Goal: Ask a question: Seek information or help from site administrators or community

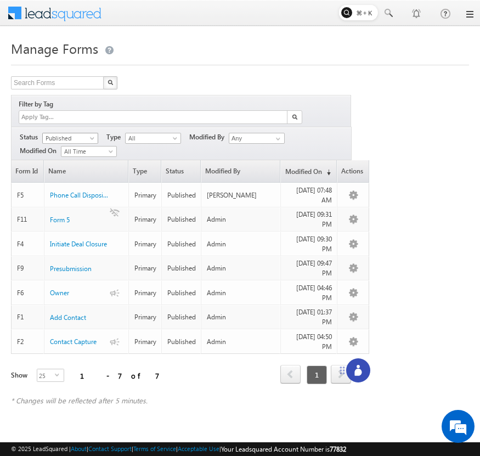
click at [90, 136] on span at bounding box center [93, 140] width 9 height 9
click at [83, 153] on link "Draft" at bounding box center [70, 149] width 55 height 10
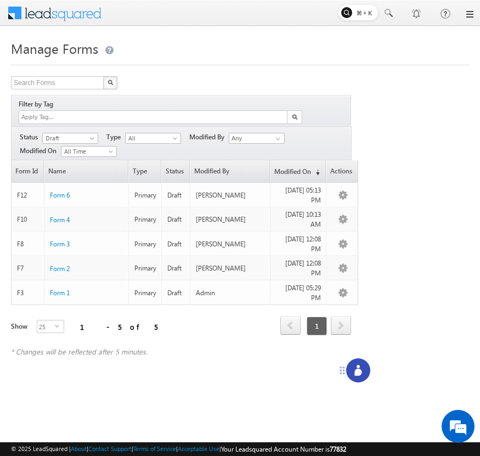
click at [362, 362] on div at bounding box center [358, 370] width 24 height 24
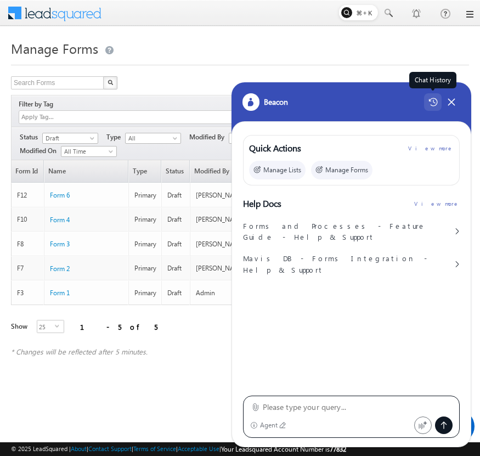
click at [430, 97] on div "Chat History" at bounding box center [433, 102] width 18 height 18
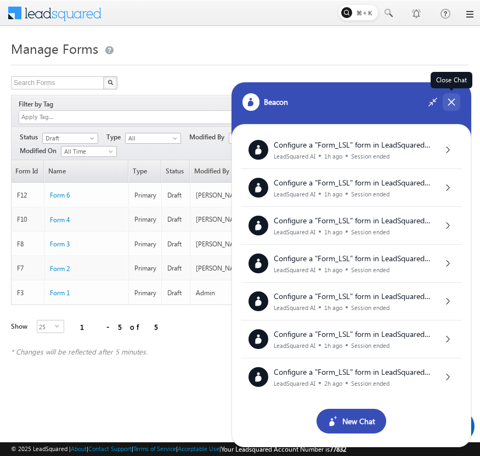
click at [456, 103] on icon at bounding box center [452, 102] width 10 height 10
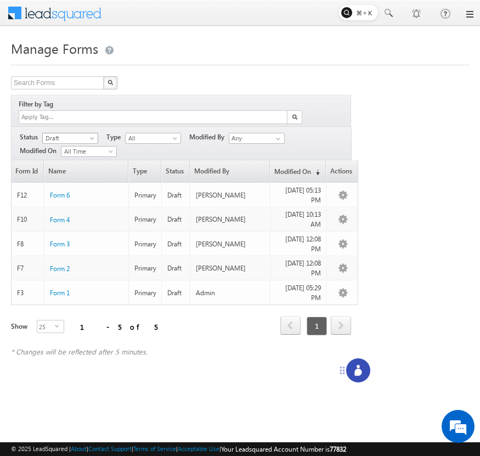
click at [78, 133] on span "Draft" at bounding box center [69, 138] width 52 height 10
click at [75, 158] on link "Published" at bounding box center [70, 160] width 55 height 10
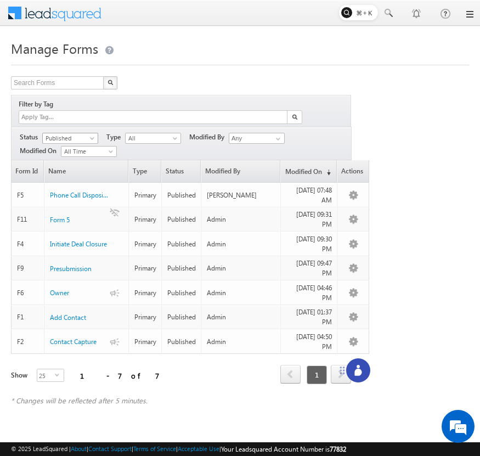
click at [86, 133] on span "Published" at bounding box center [69, 138] width 52 height 10
click at [82, 150] on link "Draft" at bounding box center [70, 149] width 55 height 10
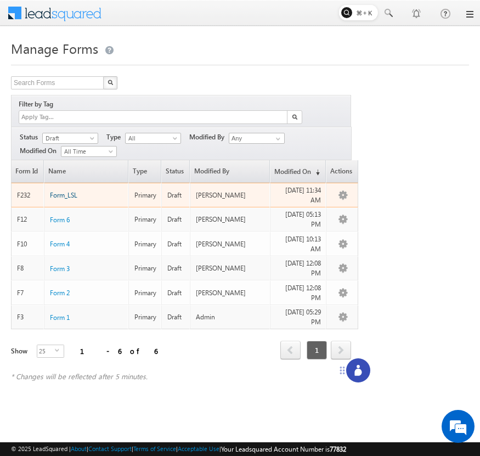
click at [61, 191] on span "Form_LSL" at bounding box center [63, 195] width 27 height 8
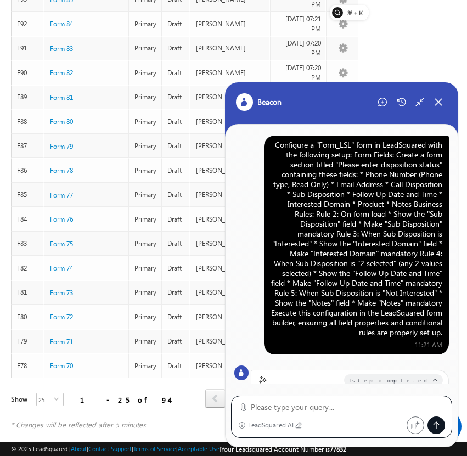
scroll to position [881, 0]
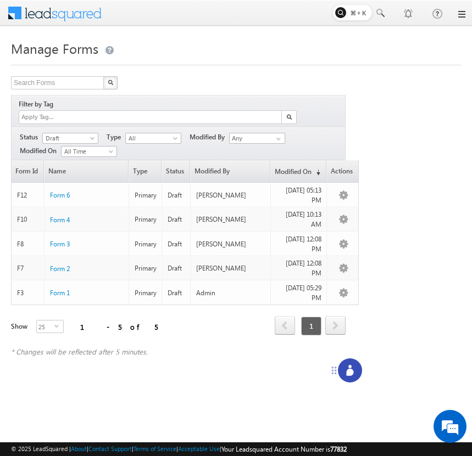
click at [348, 375] on icon at bounding box center [349, 372] width 7 height 7
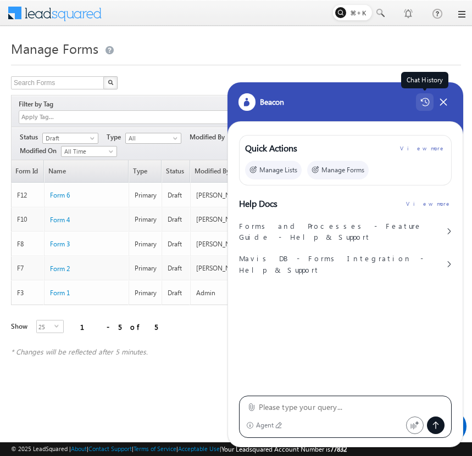
click at [424, 95] on div "Chat History" at bounding box center [425, 102] width 18 height 18
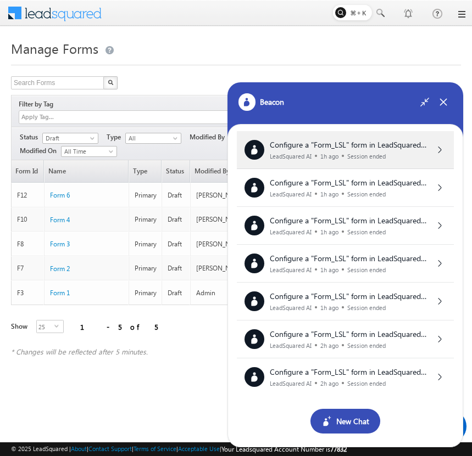
click at [410, 137] on div "Configure a "Form_LSL" form in LeadSquared with the following setup: Form Field…" at bounding box center [345, 150] width 217 height 38
click at [401, 154] on div "LeadSquared AI 1h ago Session ended" at bounding box center [349, 156] width 159 height 7
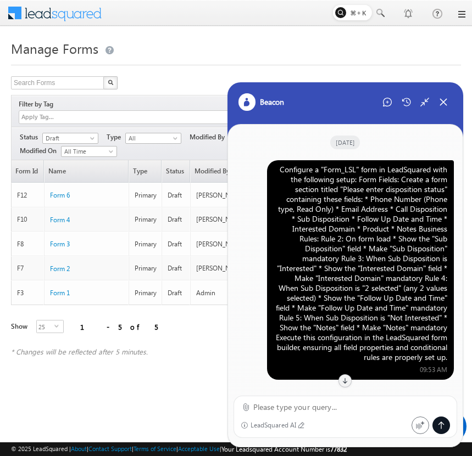
click at [360, 229] on div "Configure a "Form_LSL" form in LeadSquared with the following setup: Form Field…" at bounding box center [359, 264] width 173 height 198
click at [369, 198] on div "Configure a "Form_LSL" form in LeadSquared with the following setup: Form Field…" at bounding box center [359, 264] width 173 height 198
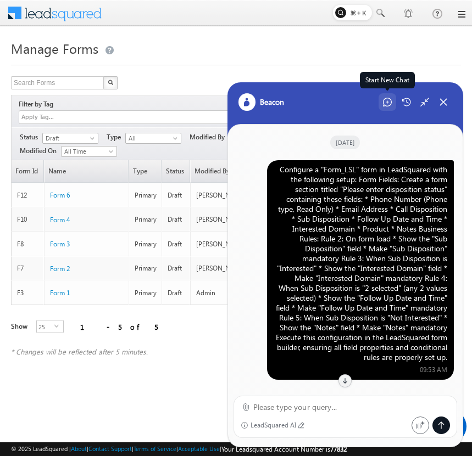
click at [390, 97] on div "Start New Chat" at bounding box center [387, 102] width 18 height 18
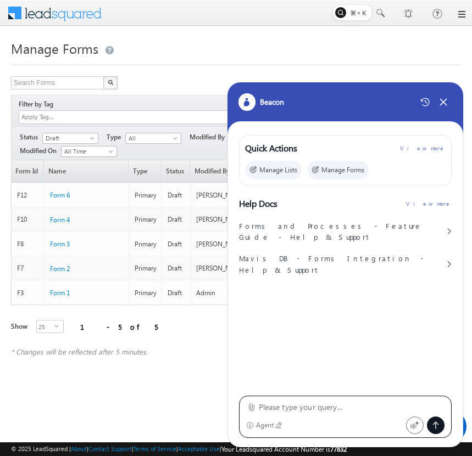
type textarea "Configure a "Form_LSL" form in LeadSquared with the following setup: Form Field…"
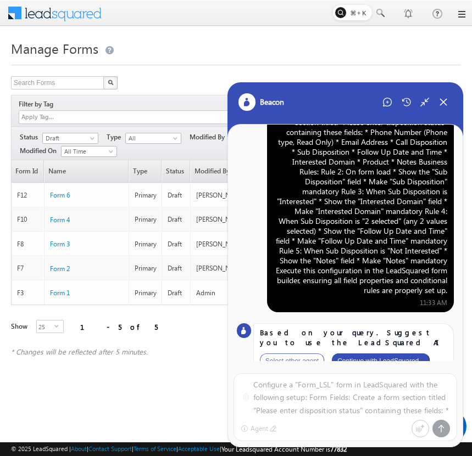
scroll to position [54, 0]
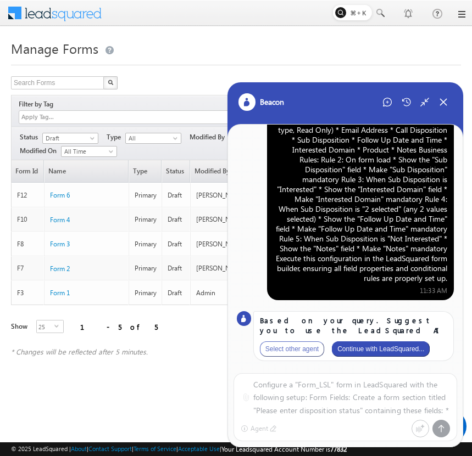
click at [404, 351] on button "Continue with LeadSquared..." at bounding box center [381, 348] width 98 height 15
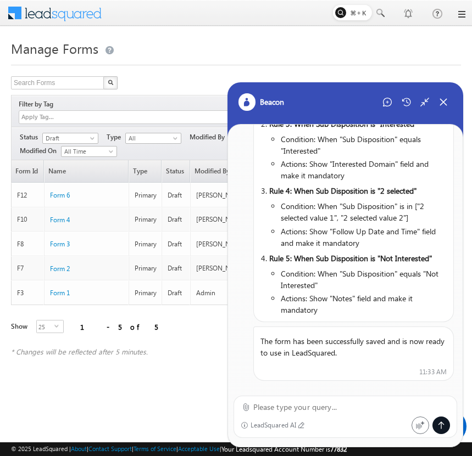
scroll to position [915, 0]
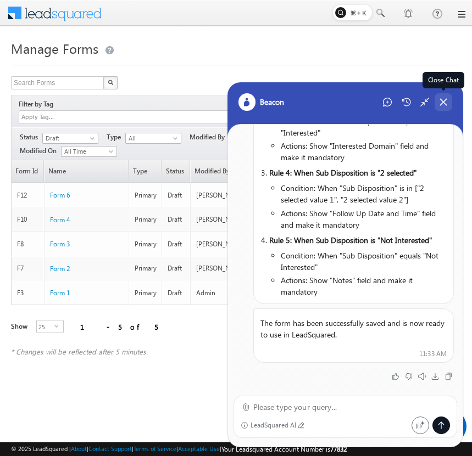
click at [442, 103] on icon at bounding box center [443, 102] width 10 height 10
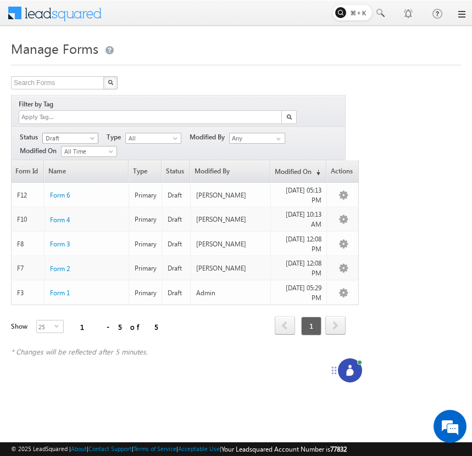
click at [82, 133] on span "Draft" at bounding box center [69, 138] width 52 height 10
click at [87, 159] on link "Published" at bounding box center [70, 160] width 55 height 10
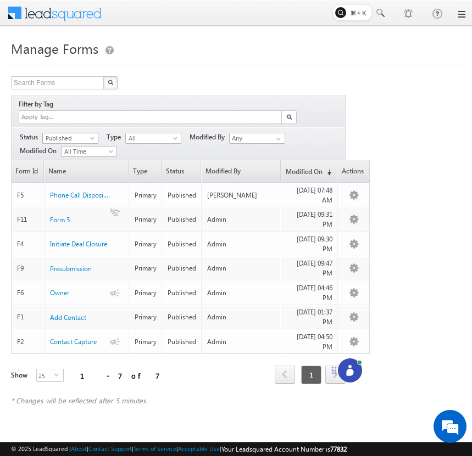
click at [94, 136] on span at bounding box center [93, 140] width 9 height 9
click at [87, 149] on link "Draft" at bounding box center [70, 149] width 55 height 10
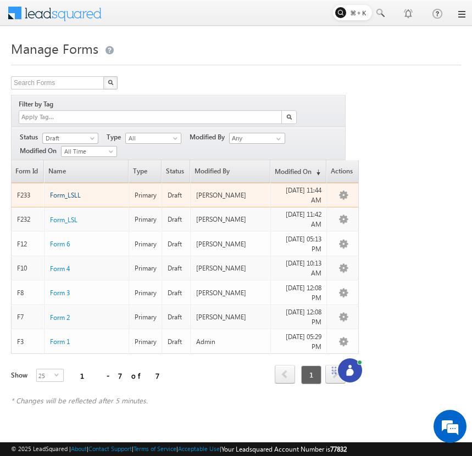
click at [71, 191] on span "Form_LSLL" at bounding box center [65, 195] width 31 height 8
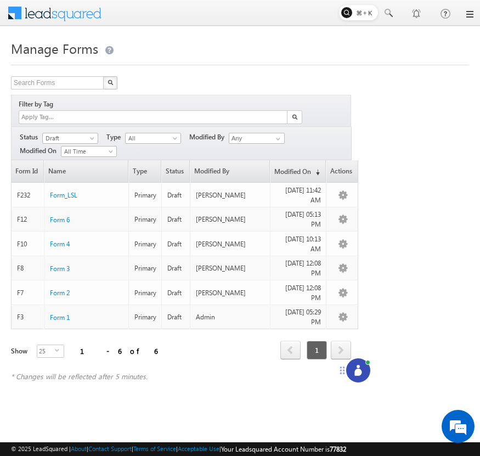
click at [416, 283] on div "Search Forms X 6 results found Filter by Tag Filters Status All" at bounding box center [240, 234] width 458 height 316
click at [360, 368] on icon at bounding box center [358, 370] width 11 height 11
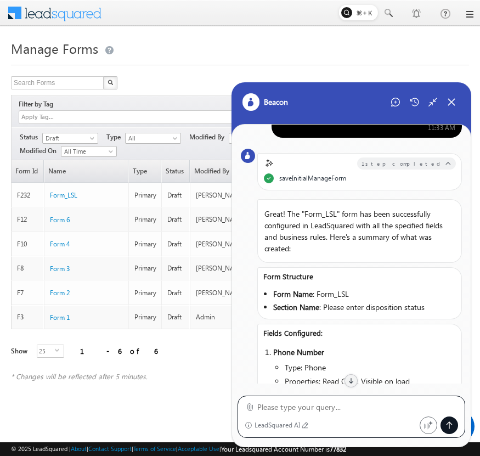
scroll to position [180, 0]
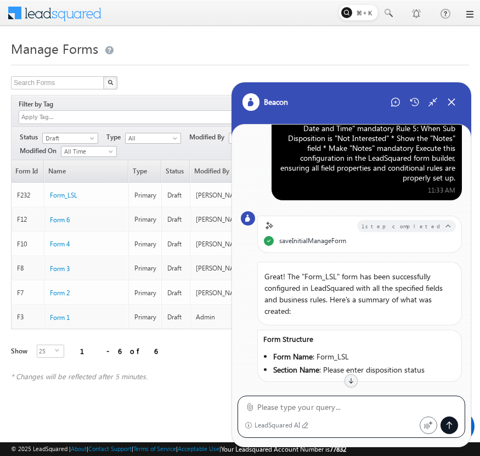
click at [418, 154] on div "Configure a "Form_LSL" form in LeadSquared with the following setup: Form Field…" at bounding box center [366, 84] width 177 height 198
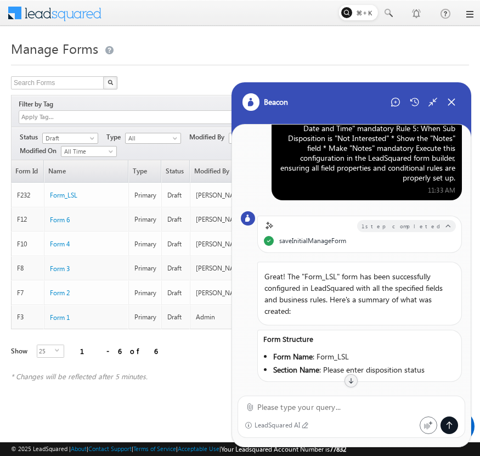
click at [418, 154] on div "Configure a "Form_LSL" form in LeadSquared with the following setup: Form Field…" at bounding box center [366, 84] width 177 height 198
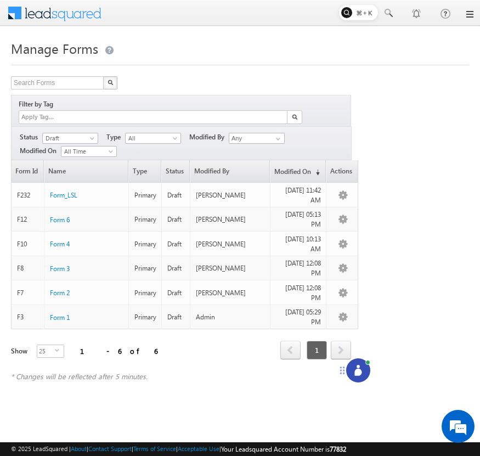
click at [357, 368] on icon at bounding box center [358, 370] width 11 height 11
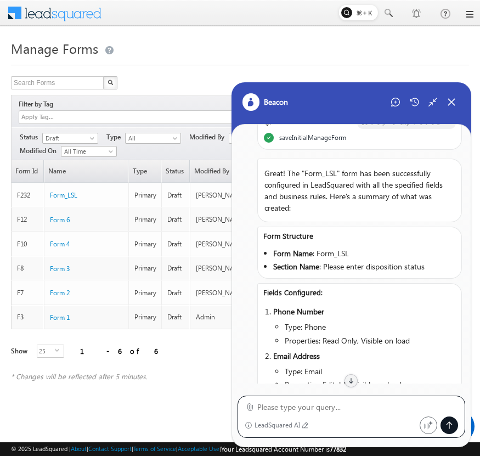
scroll to position [8, 0]
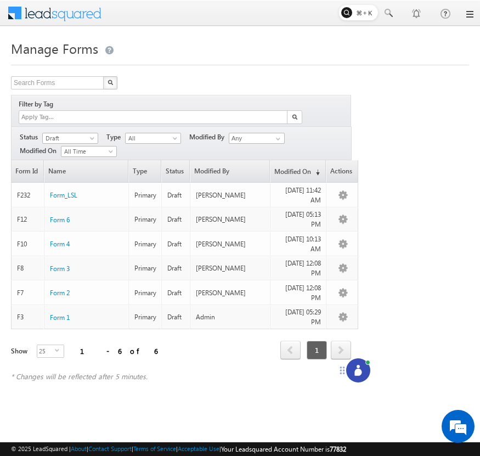
click at [357, 365] on div at bounding box center [358, 370] width 24 height 24
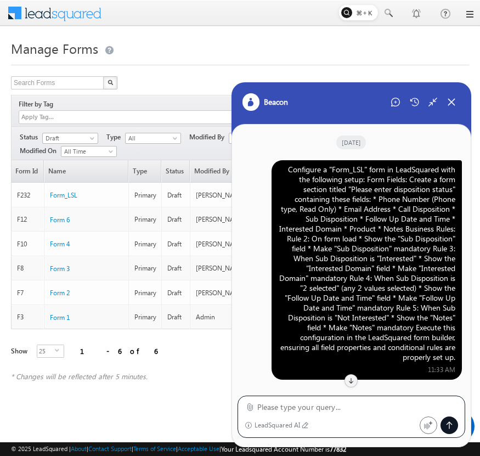
click at [405, 248] on div "Configure a "Form_LSL" form in LeadSquared with the following setup: Form Field…" at bounding box center [366, 264] width 177 height 198
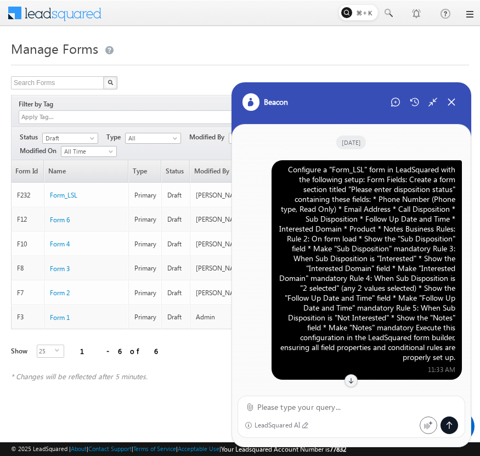
click at [405, 248] on div "Configure a "Form_LSL" form in LeadSquared with the following setup: Form Field…" at bounding box center [366, 264] width 177 height 198
click at [401, 105] on div "Start New Chat" at bounding box center [396, 102] width 18 height 18
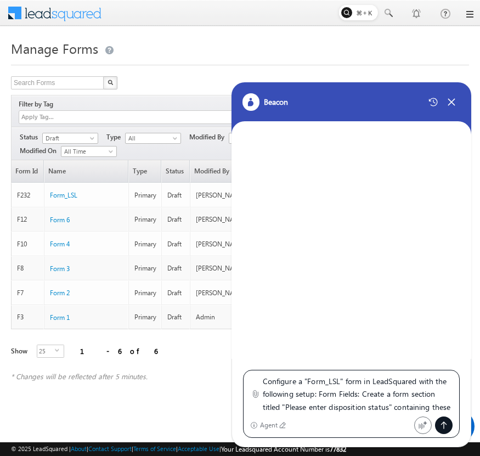
click at [341, 382] on textarea "Configure a "Form_LSL" form in LeadSquared with the following setup: Form Field…" at bounding box center [358, 394] width 190 height 39
type textarea "Configure a "Form_LSLL" form in LeadSquared with the following setup: Form Fiel…"
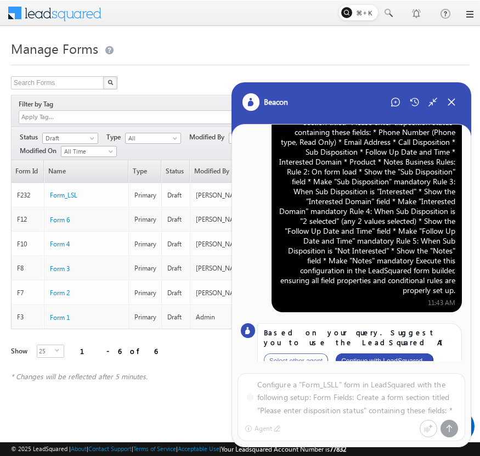
scroll to position [44, 0]
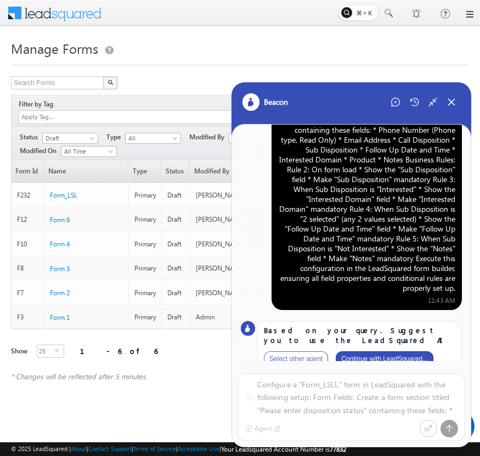
click at [380, 351] on button "Continue with LeadSquared..." at bounding box center [385, 358] width 98 height 15
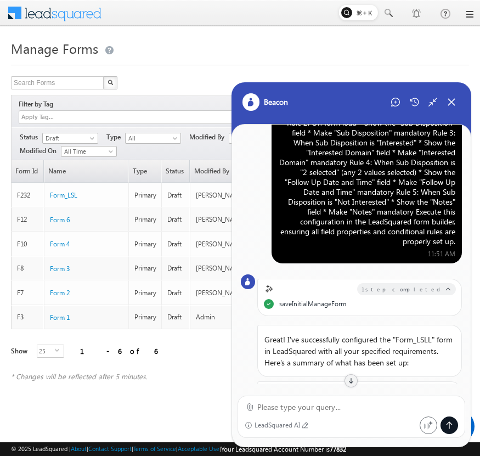
scroll to position [0, 0]
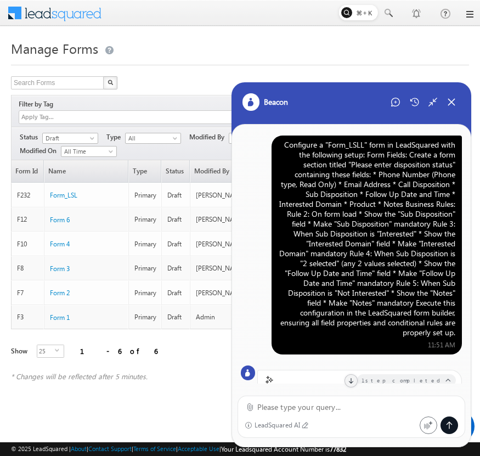
click at [389, 195] on div "Configure a "Form_LSLL" form in LeadSquared with the following setup: Form Fiel…" at bounding box center [366, 239] width 177 height 198
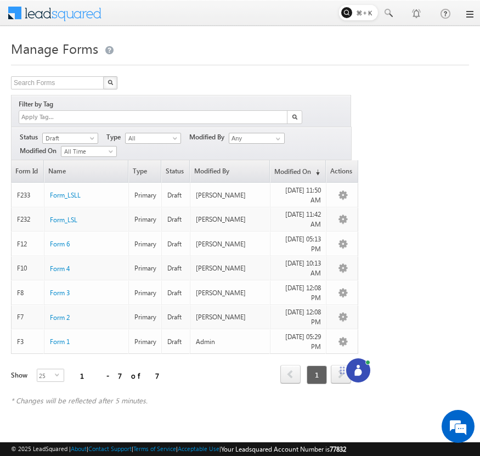
click at [362, 370] on icon at bounding box center [358, 370] width 11 height 11
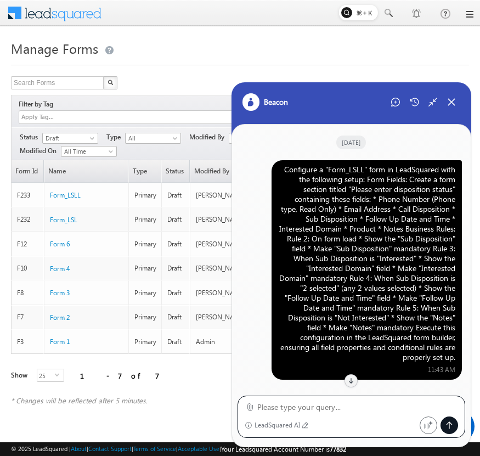
click at [369, 195] on div "Configure a "Form_LSLL" form in LeadSquared with the following setup: Form Fiel…" at bounding box center [366, 264] width 177 height 198
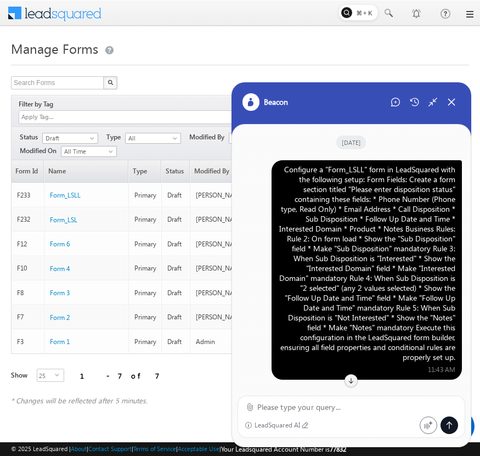
click at [369, 195] on div "Configure a "Form_LSLL" form in LeadSquared with the following setup: Form Fiel…" at bounding box center [366, 264] width 177 height 198
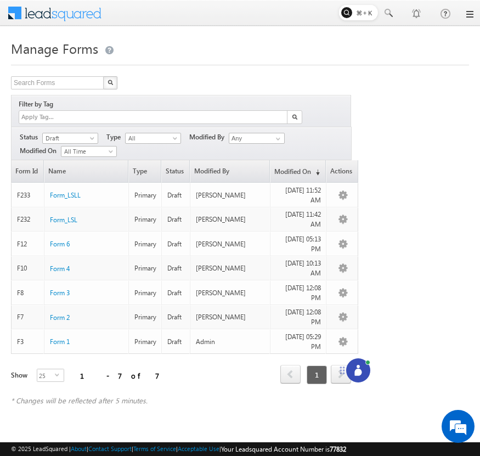
click at [358, 368] on icon at bounding box center [358, 370] width 11 height 11
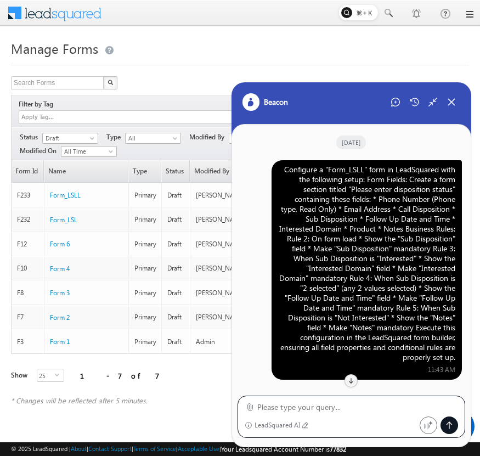
scroll to position [812, 0]
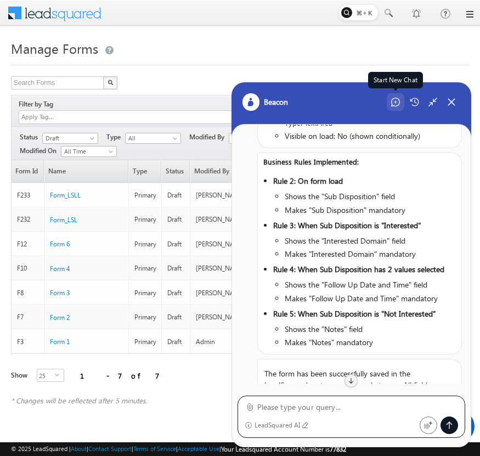
click at [397, 96] on div "Start New Chat" at bounding box center [396, 102] width 18 height 18
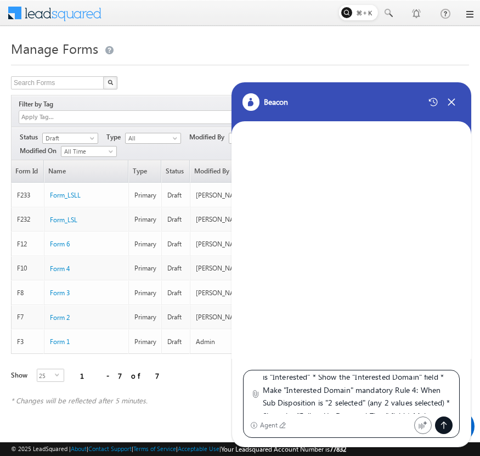
scroll to position [0, 0]
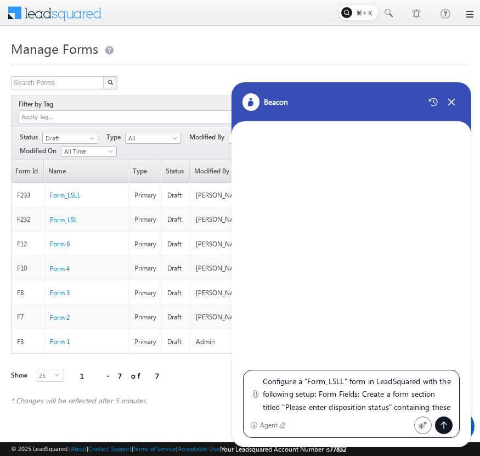
click at [345, 382] on textarea "Configure a "Form_LSLL" form in LeadSquared with the following setup: Form Fiel…" at bounding box center [358, 394] width 190 height 39
type textarea "Configure a "Form_LSLLL" form in LeadSquared with the following setup: Form Fie…"
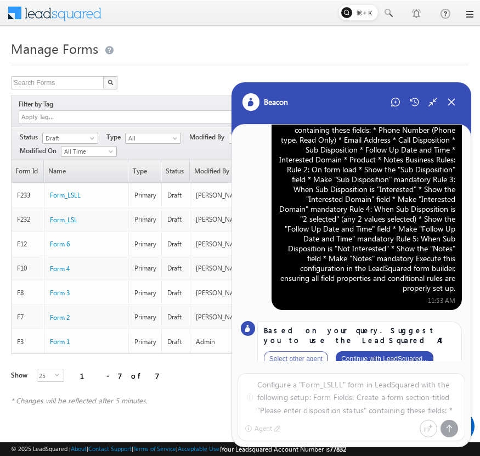
click at [393, 351] on button "Continue with LeadSquared..." at bounding box center [385, 358] width 98 height 15
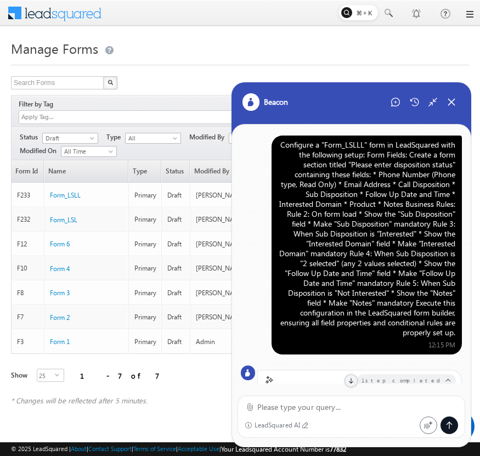
click at [362, 196] on div "Configure a "Form_LSLLL" form in LeadSquared with the following setup: Form Fie…" at bounding box center [366, 239] width 177 height 198
click at [361, 215] on div "Configure a "Form_LSLLL" form in LeadSquared with the following setup: Form Fie…" at bounding box center [366, 239] width 177 height 198
click at [390, 238] on div "Configure a "Form_LSLLL" form in LeadSquared with the following setup: Form Fie…" at bounding box center [366, 239] width 177 height 198
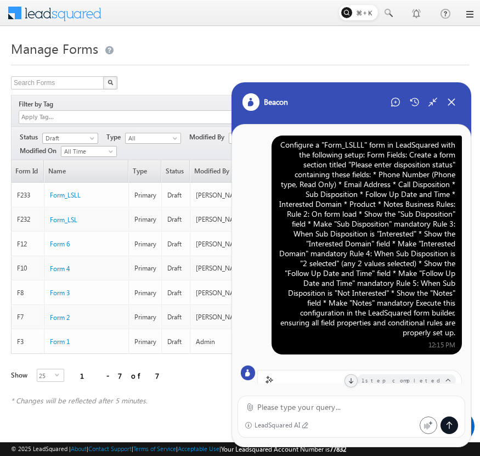
click at [390, 238] on div "Configure a "Form_LSLLL" form in LeadSquared with the following setup: Form Fie…" at bounding box center [366, 239] width 177 height 198
click at [394, 106] on icon at bounding box center [395, 102] width 9 height 9
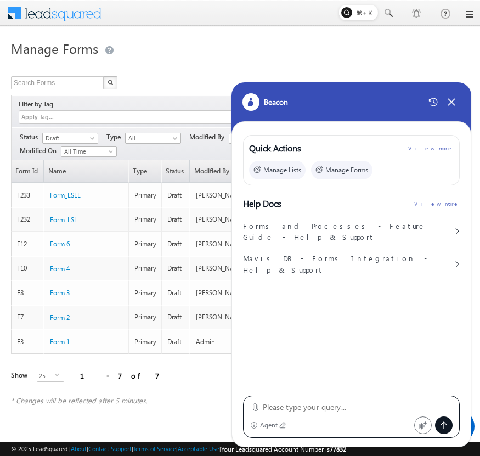
type textarea "Configure a "Form_LSLLL" form in LeadSquared with the following setup: Form Fie…"
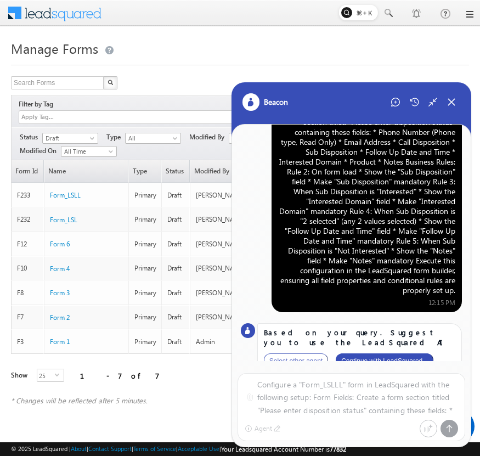
scroll to position [44, 0]
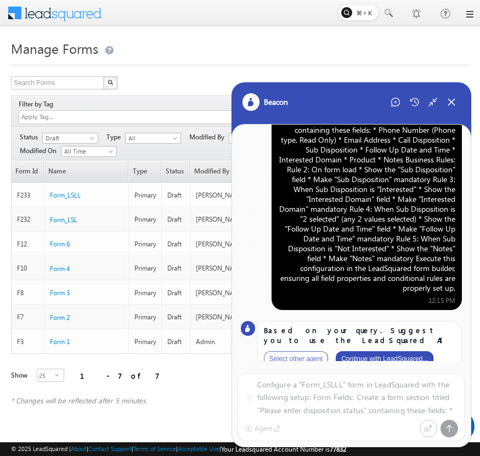
click at [393, 351] on button "Continue with LeadSquared..." at bounding box center [385, 358] width 98 height 15
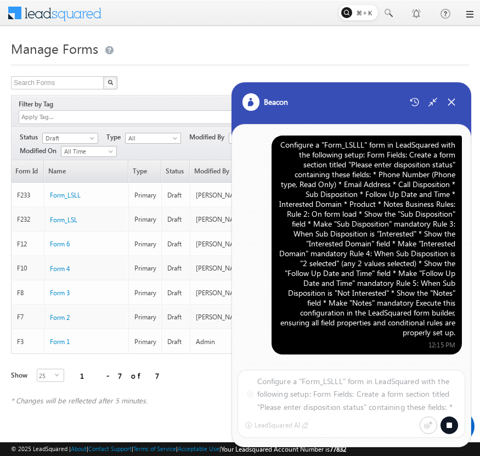
click at [450, 422] on icon at bounding box center [449, 425] width 9 height 9
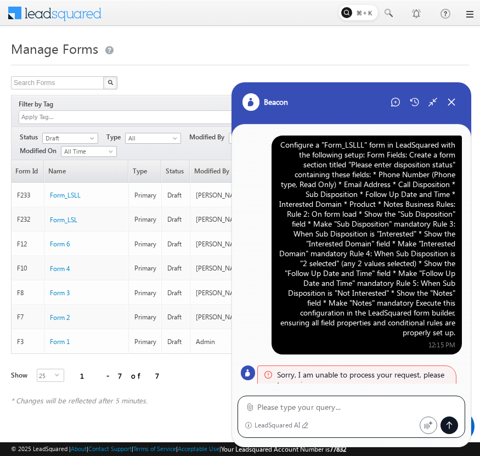
scroll to position [10, 0]
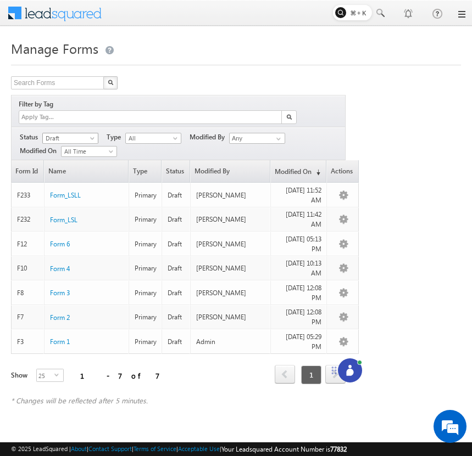
click at [92, 136] on span at bounding box center [93, 140] width 9 height 9
click at [86, 157] on link "Published" at bounding box center [70, 160] width 55 height 10
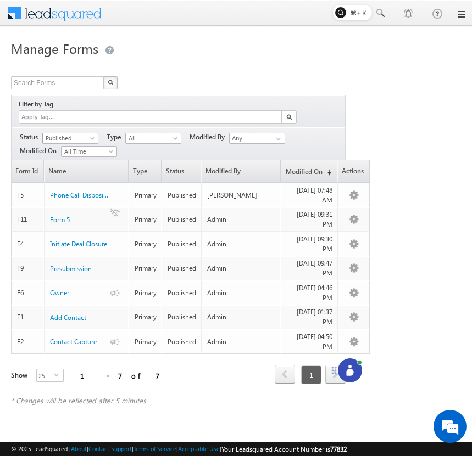
click at [90, 136] on span at bounding box center [93, 140] width 9 height 9
click at [83, 149] on link "Draft" at bounding box center [70, 149] width 55 height 10
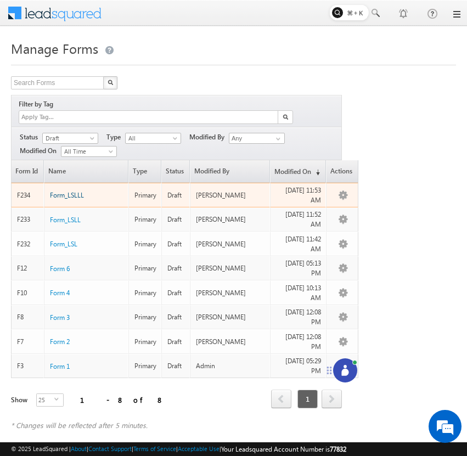
click at [66, 191] on span "Form_LSLLL" at bounding box center [67, 195] width 34 height 8
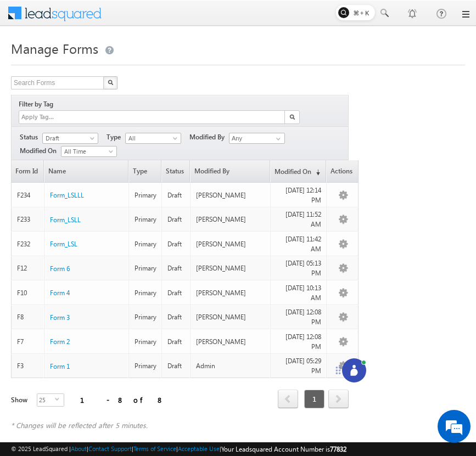
click at [353, 371] on icon at bounding box center [353, 372] width 7 height 7
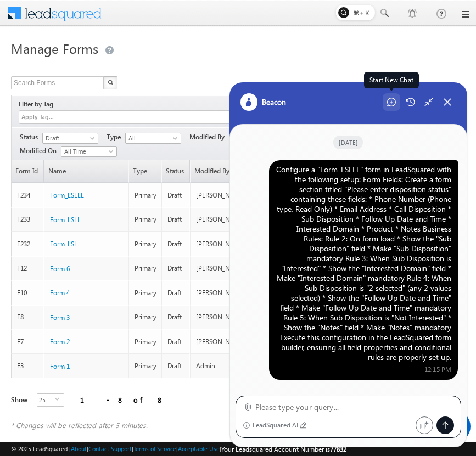
click at [387, 107] on div "Start New Chat" at bounding box center [392, 102] width 18 height 18
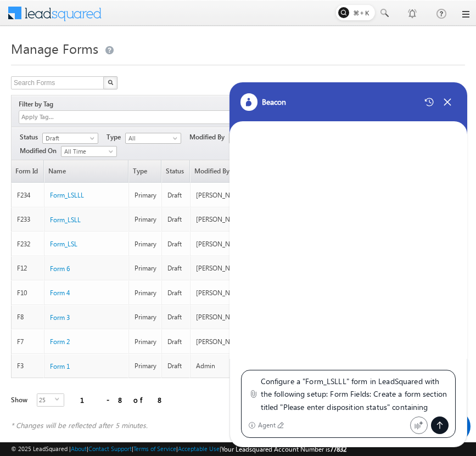
click at [346, 382] on textarea "Configure a "Form_LSLLL" form in LeadSquared with the following setup: Form Fie…" at bounding box center [355, 394] width 188 height 39
type textarea "Configure a "Form_LSLLLL" form in LeadSquared with the following setup: Form Fi…"
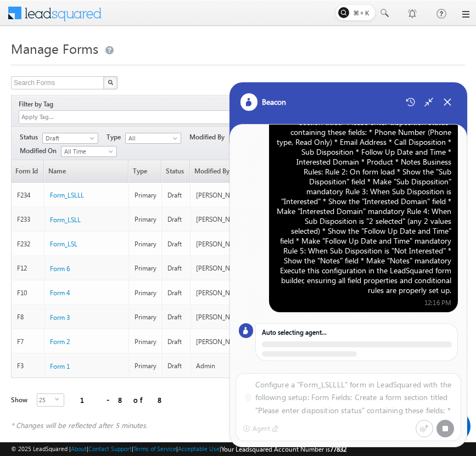
scroll to position [54, 0]
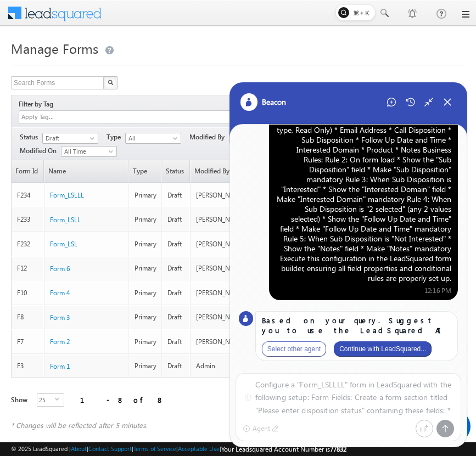
click at [390, 348] on button "Continue with LeadSquared..." at bounding box center [383, 348] width 98 height 15
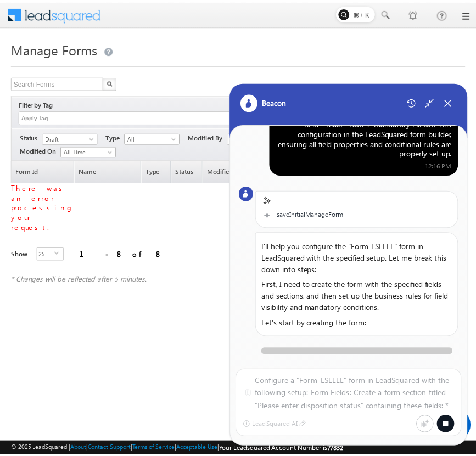
scroll to position [226, 0]
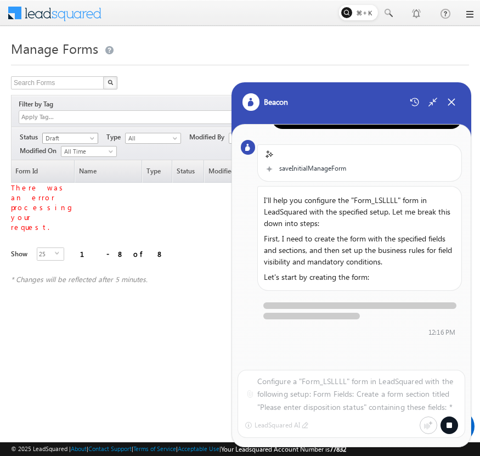
click at [90, 136] on span at bounding box center [93, 140] width 9 height 9
click at [81, 163] on link "Published" at bounding box center [70, 160] width 55 height 10
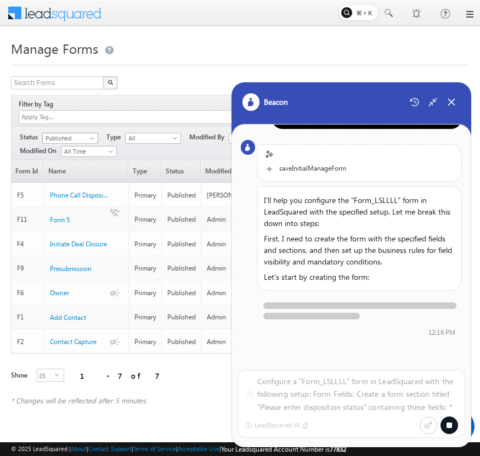
click at [89, 136] on span at bounding box center [93, 140] width 9 height 9
click at [83, 149] on link "Draft" at bounding box center [70, 149] width 55 height 10
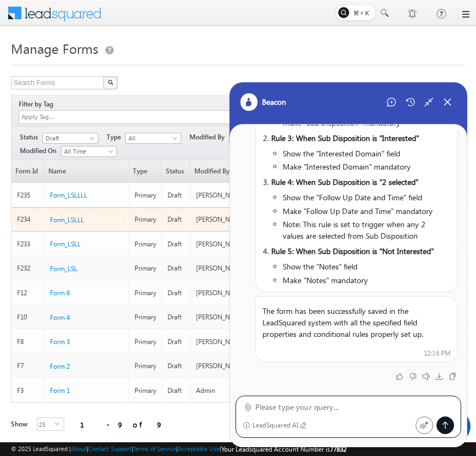
scroll to position [590, 0]
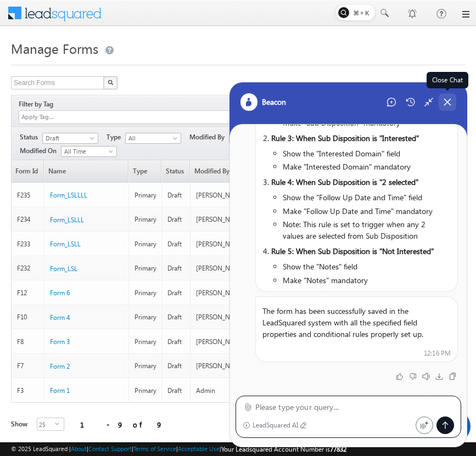
click at [451, 104] on icon at bounding box center [447, 102] width 10 height 10
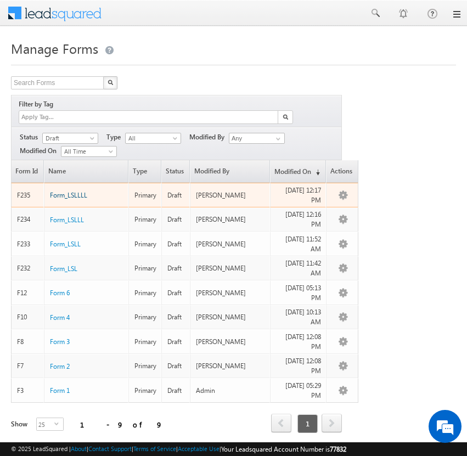
click at [77, 191] on span "Form_LSLLLL" at bounding box center [68, 195] width 37 height 8
